Goal: Navigation & Orientation: Find specific page/section

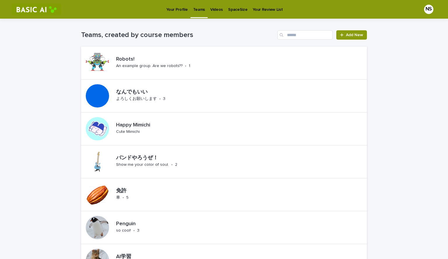
click at [194, 8] on p "Teams" at bounding box center [199, 6] width 12 height 12
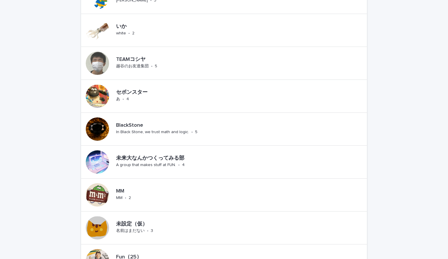
scroll to position [330, 0]
click at [95, 94] on div at bounding box center [97, 95] width 23 height 23
